Goal: Task Accomplishment & Management: Manage account settings

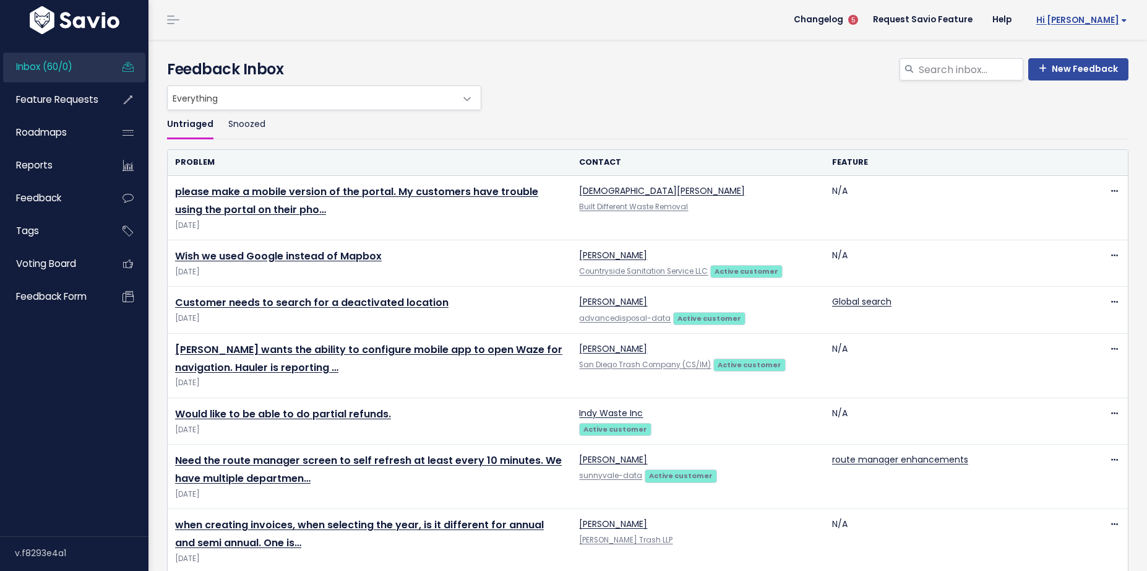
click at [1117, 24] on span "Hi [PERSON_NAME]" at bounding box center [1081, 19] width 91 height 9
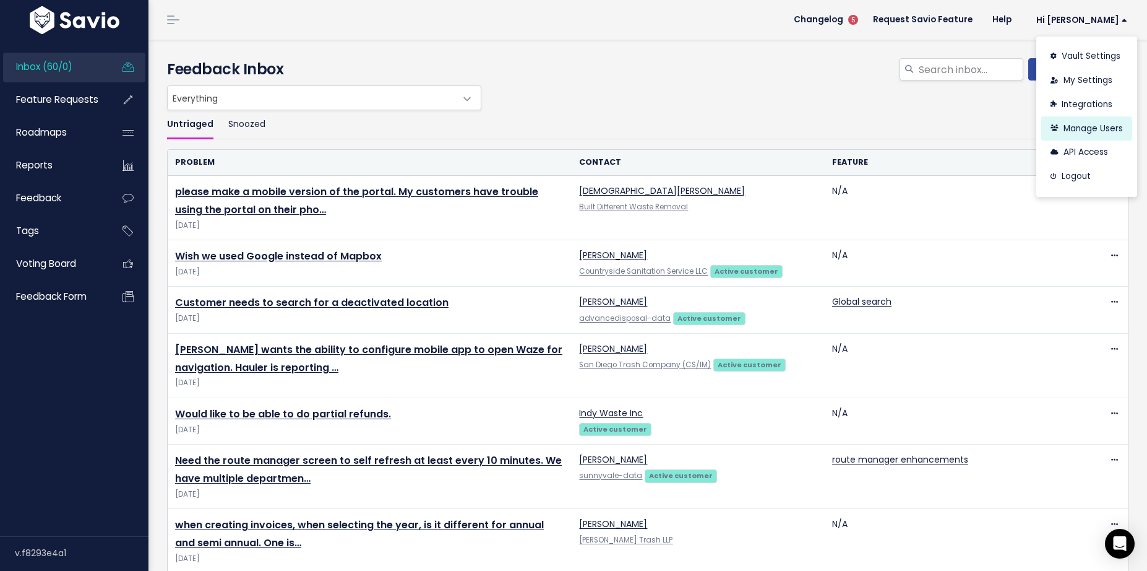
click at [1088, 123] on link "Manage Users" at bounding box center [1086, 128] width 91 height 24
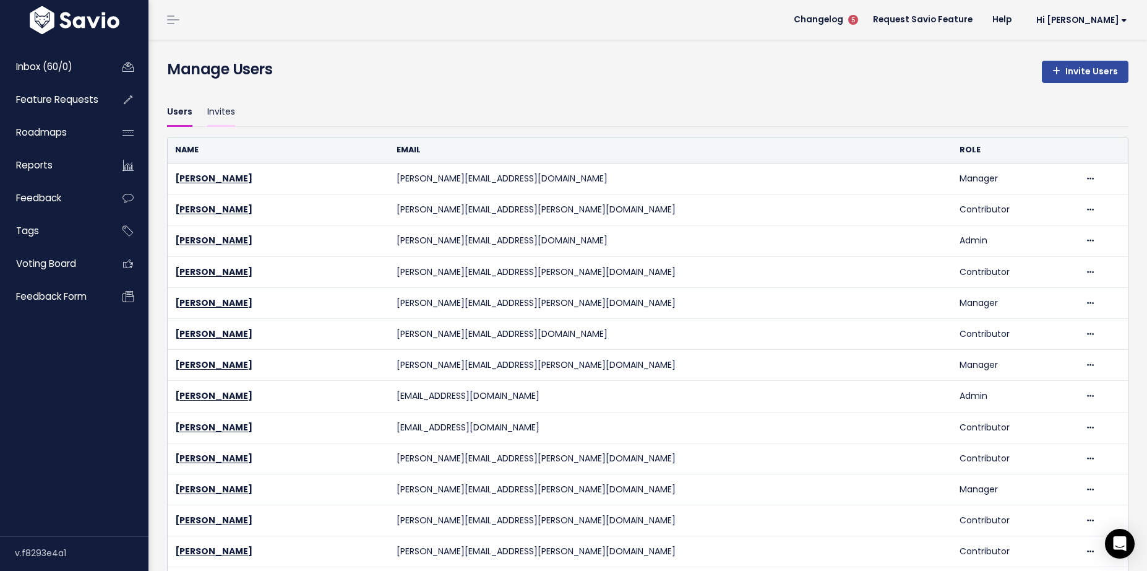
click at [226, 111] on link "Invites" at bounding box center [221, 112] width 28 height 29
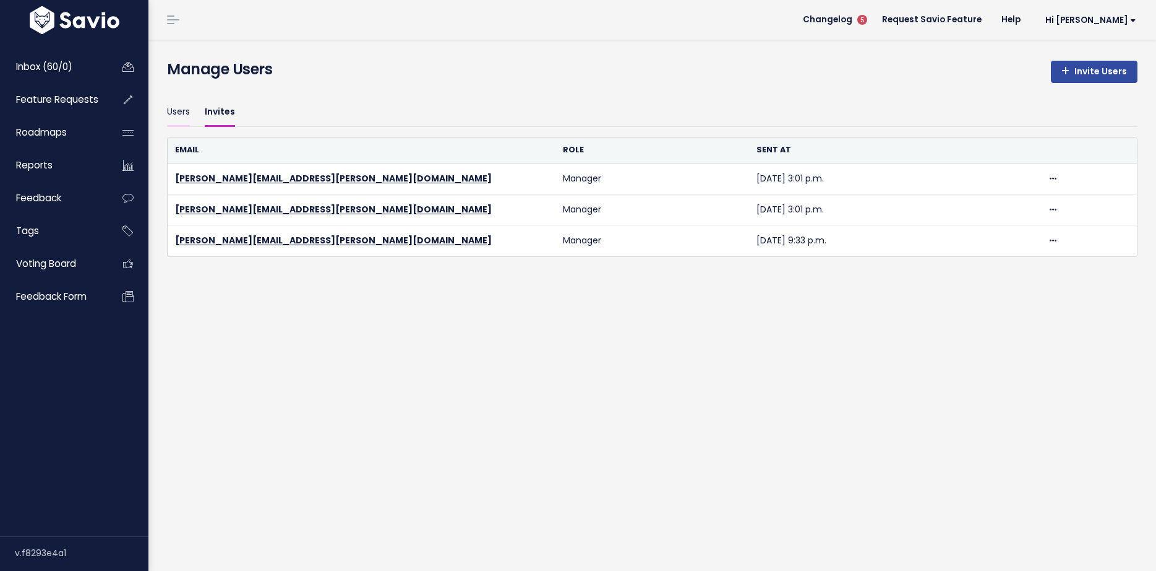
click at [186, 110] on link "Users" at bounding box center [178, 112] width 23 height 29
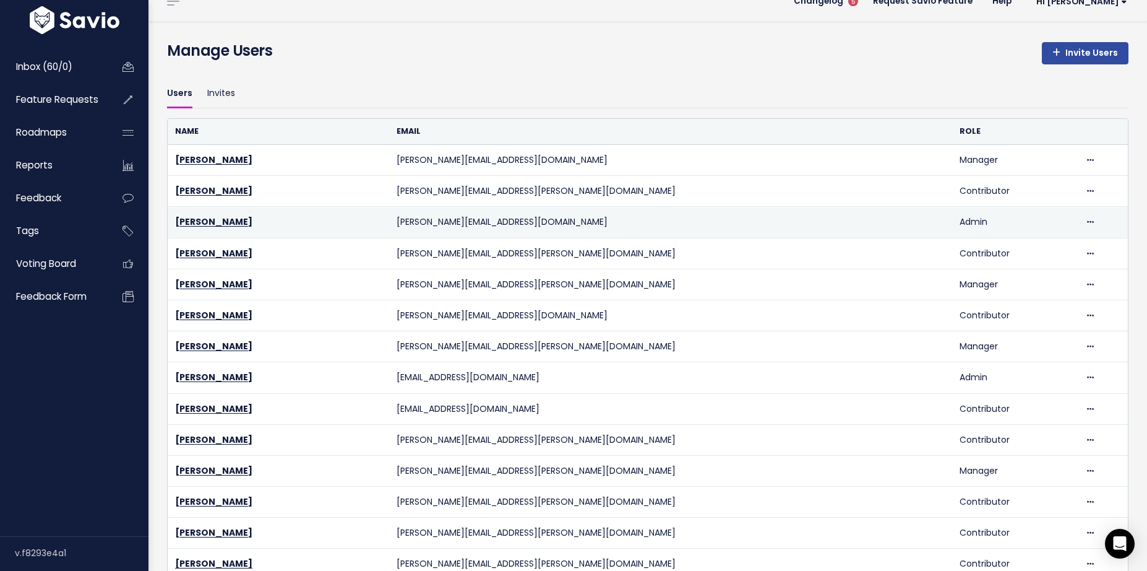
scroll to position [17, 0]
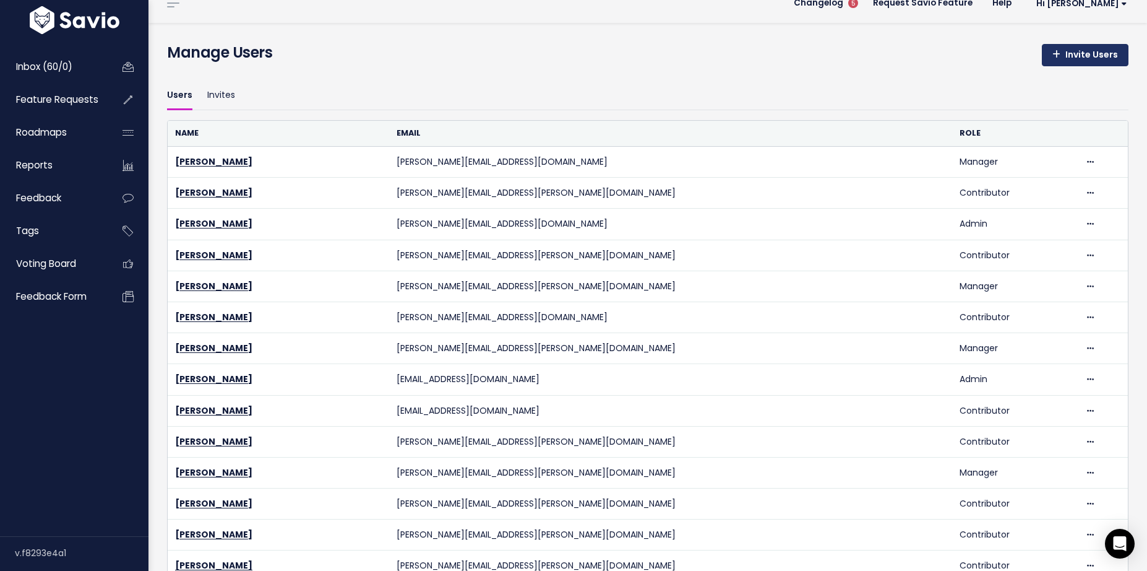
click at [1103, 58] on link "Invite Users" at bounding box center [1085, 55] width 87 height 22
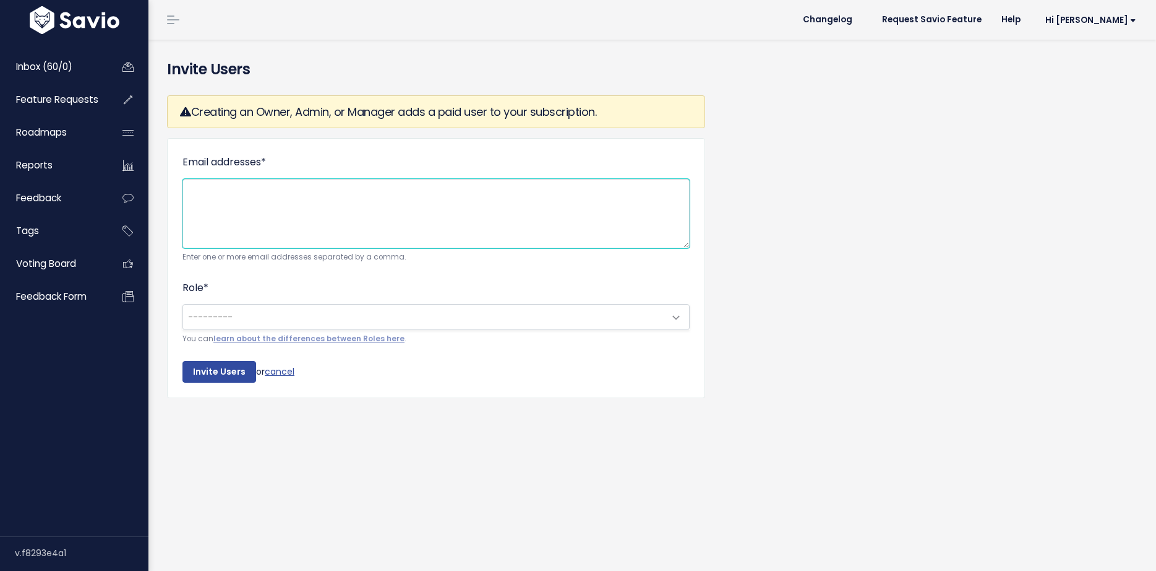
click at [313, 217] on textarea "Email addresses *" at bounding box center [436, 213] width 507 height 69
paste textarea "[EMAIL_ADDRESS][PERSON_NAME][DOMAIN_NAME]"
paste textarea "[PERSON_NAME][EMAIL_ADDRESS][PERSON_NAME][DOMAIN_NAME]"
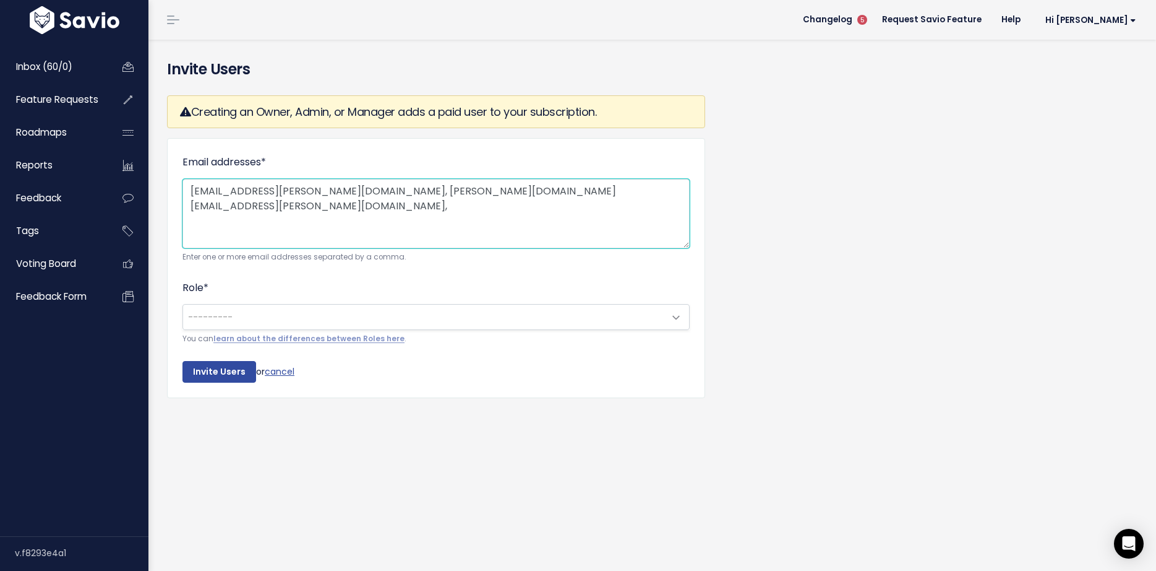
paste textarea "[PERSON_NAME][EMAIL_ADDRESS][DOMAIN_NAME]"
type textarea "[EMAIL_ADDRESS][PERSON_NAME][DOMAIN_NAME], [PERSON_NAME][DOMAIN_NAME][EMAIL_ADD…"
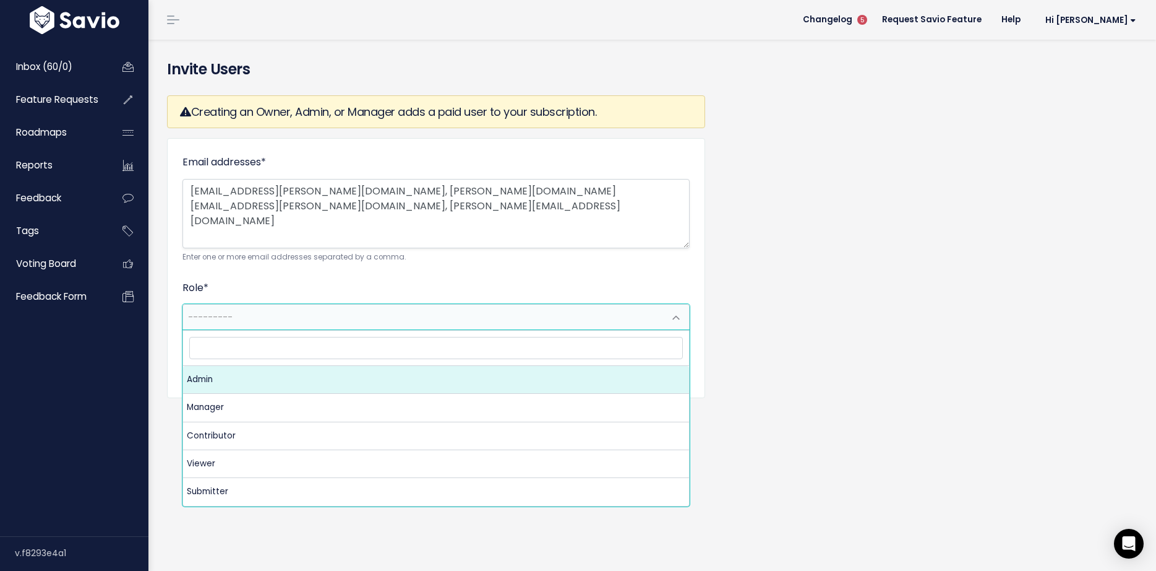
click at [228, 317] on span "---------" at bounding box center [210, 317] width 45 height 12
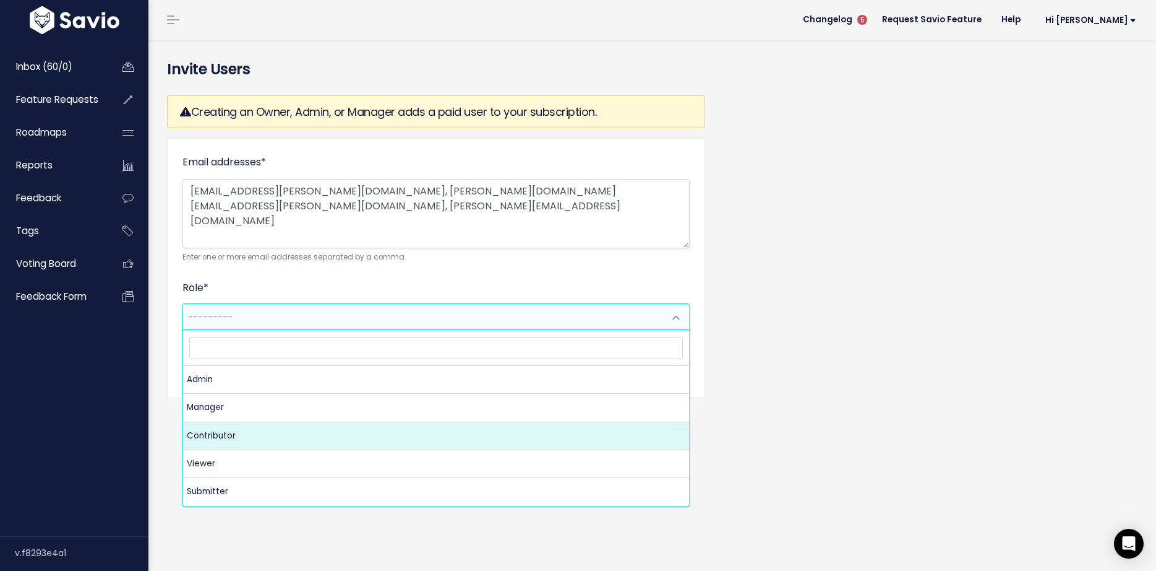
select select "CONTRIBUTOR"
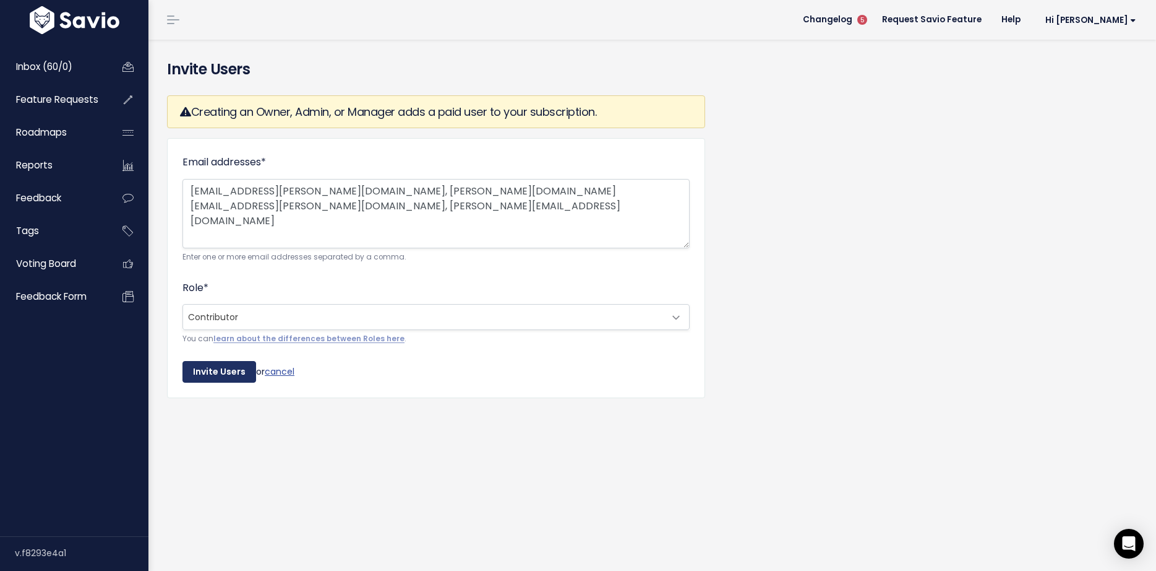
click at [228, 369] on input "Invite Users" at bounding box center [220, 372] width 74 height 22
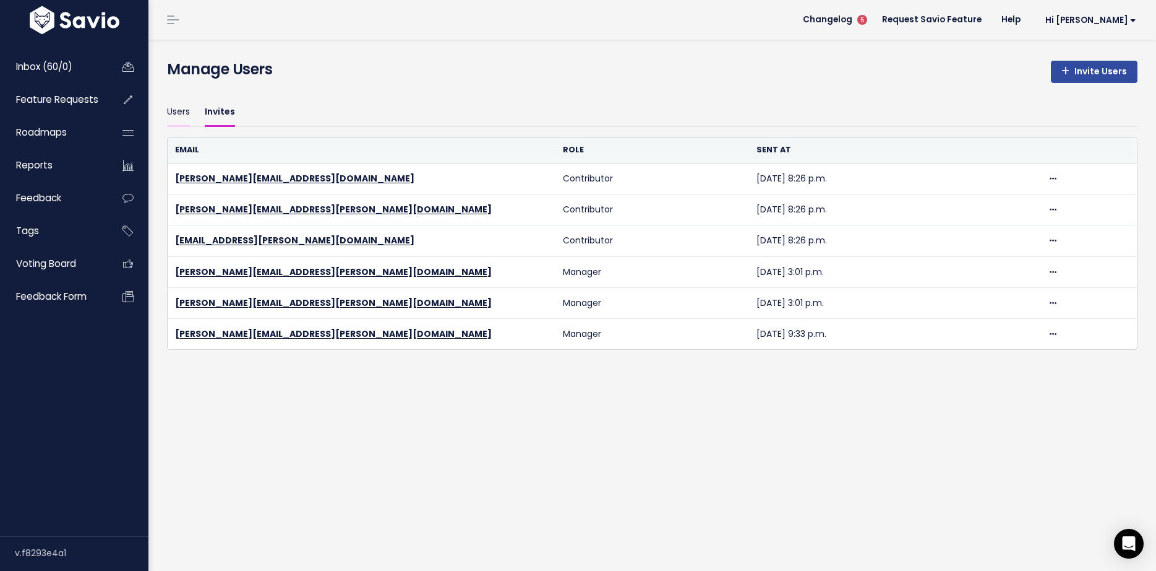
click at [176, 108] on link "Users" at bounding box center [178, 112] width 23 height 29
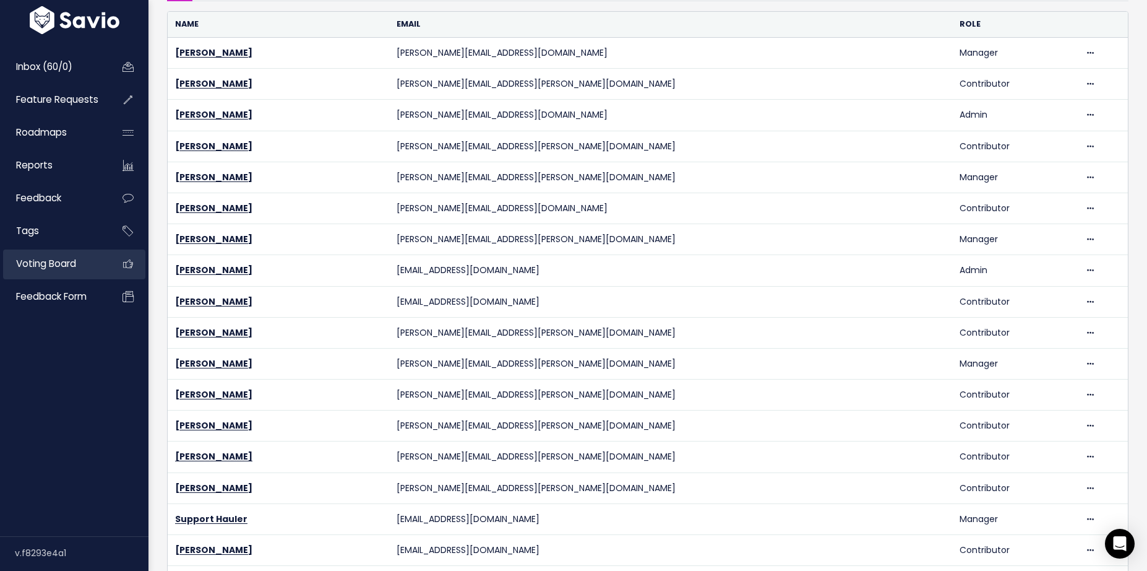
scroll to position [69, 0]
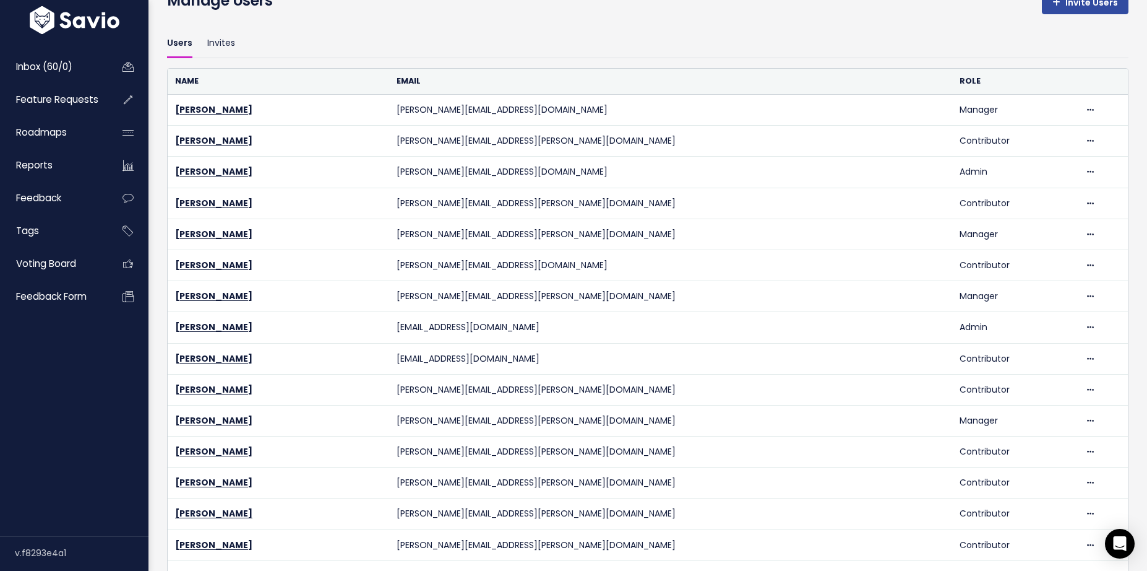
click at [101, 25] on img at bounding box center [75, 20] width 96 height 28
